Goal: Transaction & Acquisition: Subscribe to service/newsletter

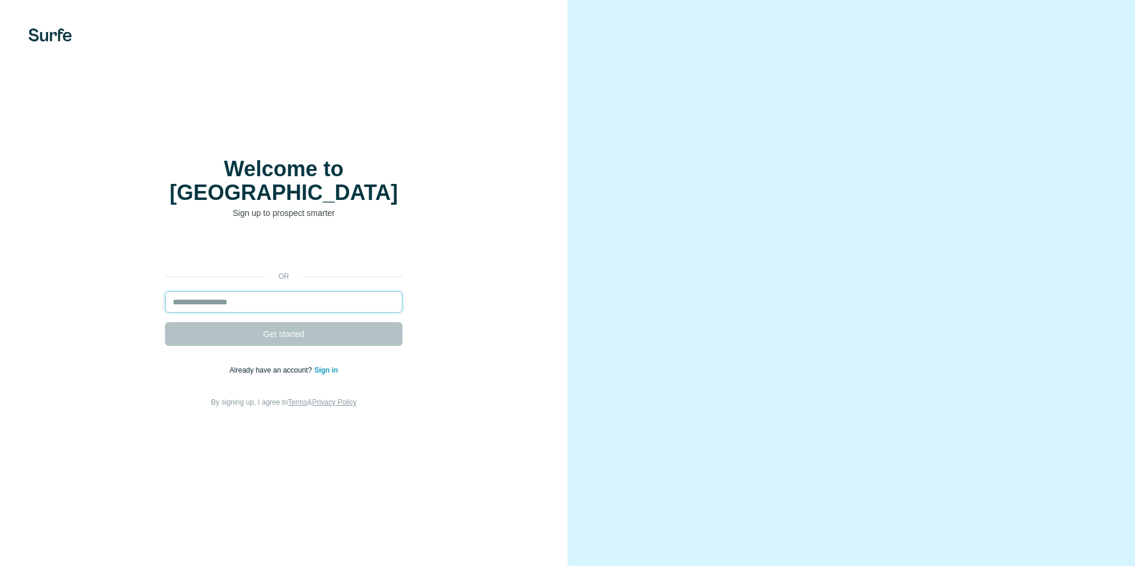
click at [219, 293] on input "email" at bounding box center [284, 302] width 238 height 21
drag, startPoint x: 242, startPoint y: 276, endPoint x: 237, endPoint y: 286, distance: 11.4
click at [243, 279] on div "Aanmelden bij Google Aanmelden bij Google. Wordt geopend in een nieuw tabblad. …" at bounding box center [284, 323] width 520 height 171
click at [235, 292] on input "email" at bounding box center [284, 302] width 238 height 21
click at [258, 292] on input "email" at bounding box center [284, 302] width 238 height 21
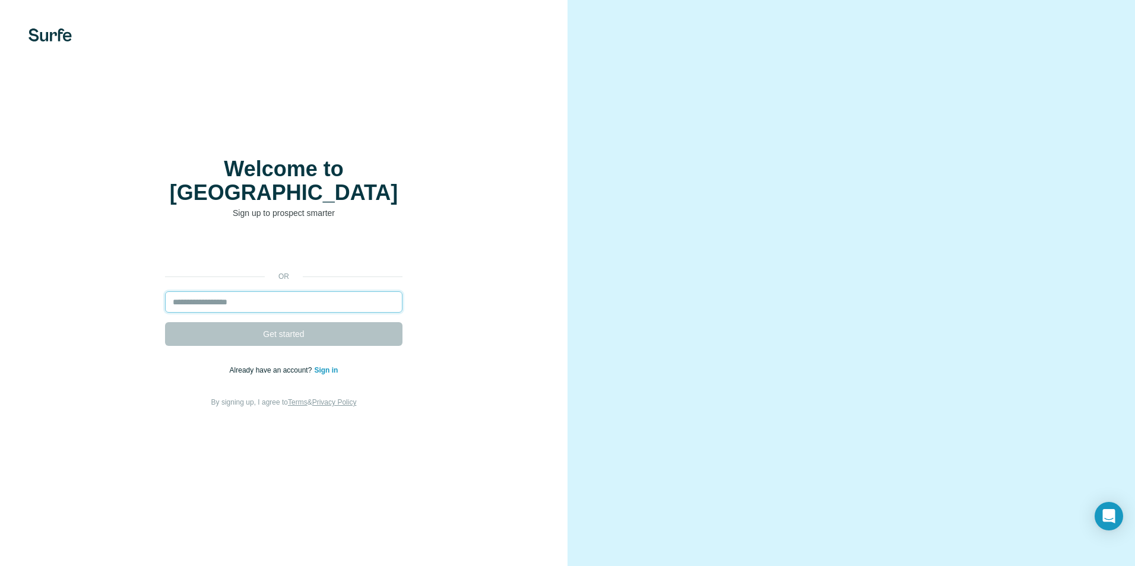
type input "**********"
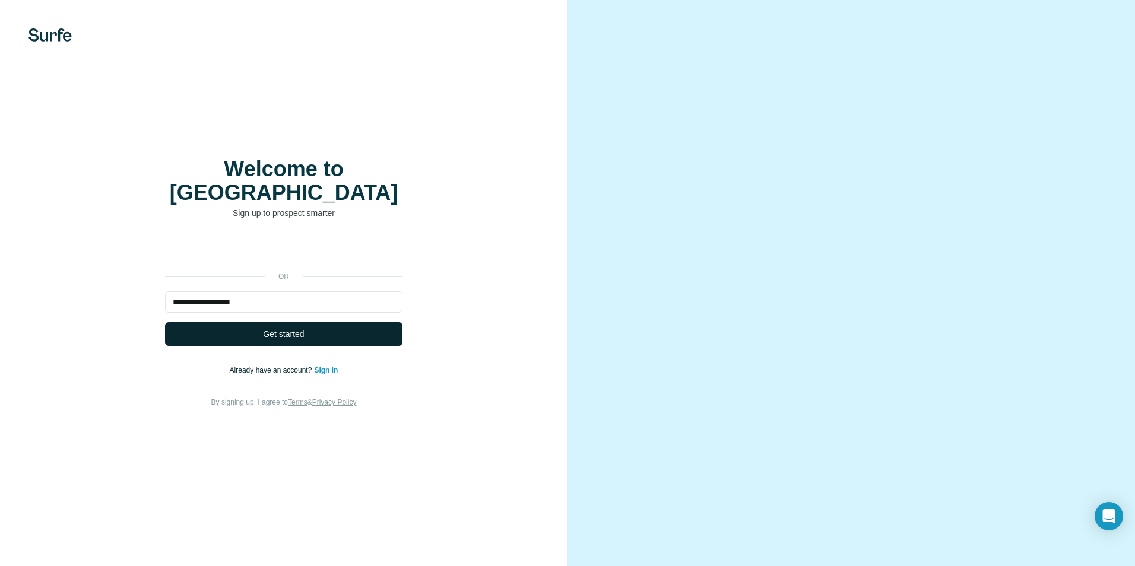
click at [232, 324] on button "Get started" at bounding box center [284, 334] width 238 height 24
click at [281, 328] on span "Get started" at bounding box center [283, 334] width 41 height 12
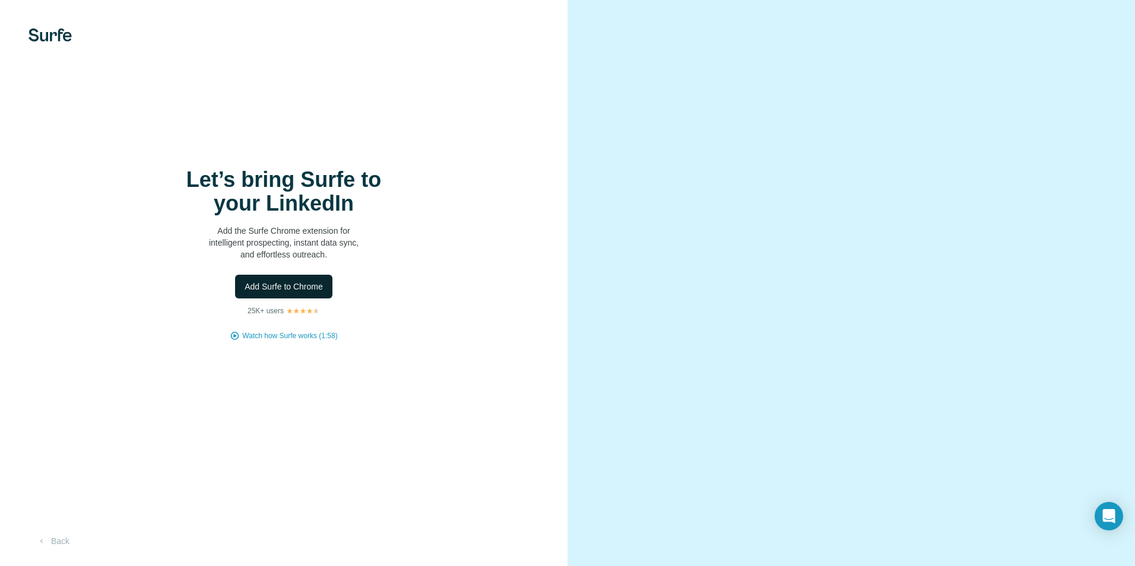
click at [287, 288] on span "Add Surfe to Chrome" at bounding box center [284, 287] width 78 height 12
